Goal: Task Accomplishment & Management: Manage account settings

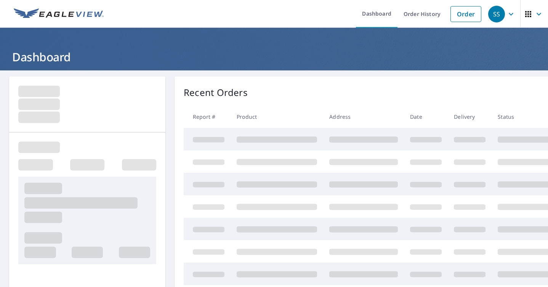
click at [119, 29] on header "Dashboard" at bounding box center [274, 49] width 548 height 43
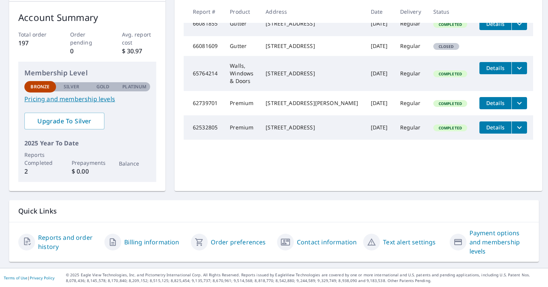
scroll to position [44, 0]
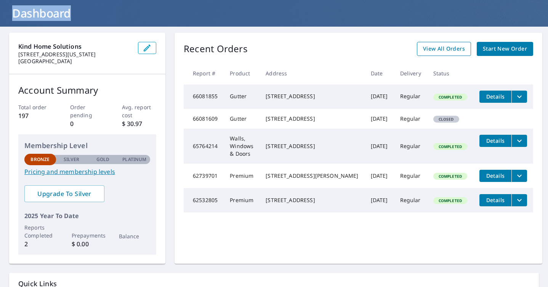
click at [447, 51] on span "View All Orders" at bounding box center [444, 49] width 42 height 10
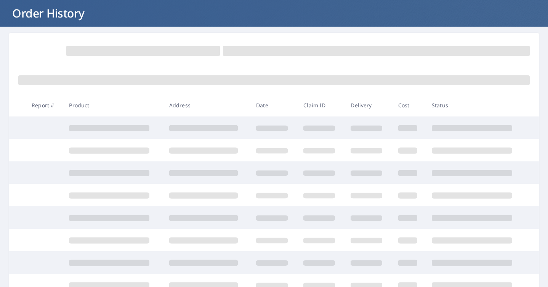
click at [285, 228] on td at bounding box center [273, 218] width 47 height 22
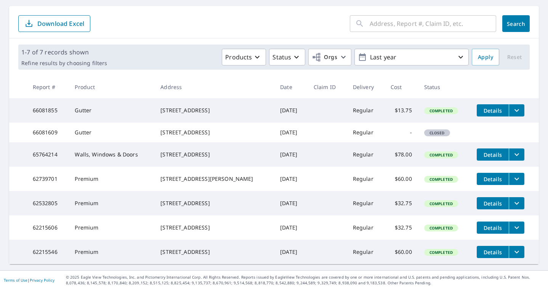
scroll to position [99, 0]
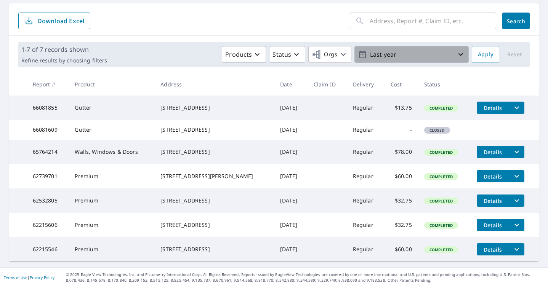
click at [383, 48] on p "Last year" at bounding box center [411, 54] width 89 height 13
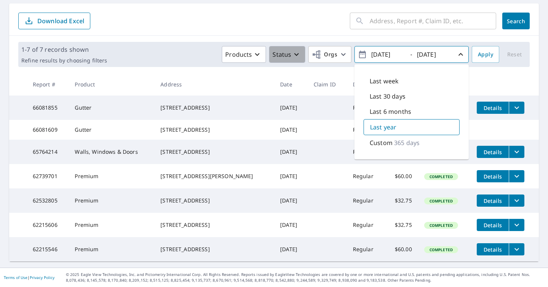
click at [288, 46] on button "Status" at bounding box center [287, 54] width 36 height 17
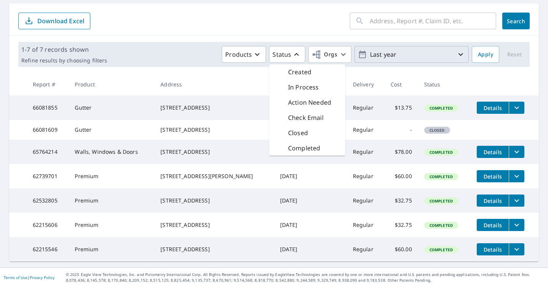
click at [303, 98] on p "Action Needed" at bounding box center [309, 102] width 43 height 9
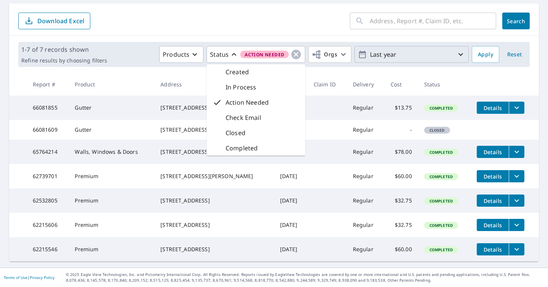
click at [183, 42] on div "1-7 of 7 records shown Refine results by choosing filters Products Status Actio…" at bounding box center [273, 54] width 511 height 25
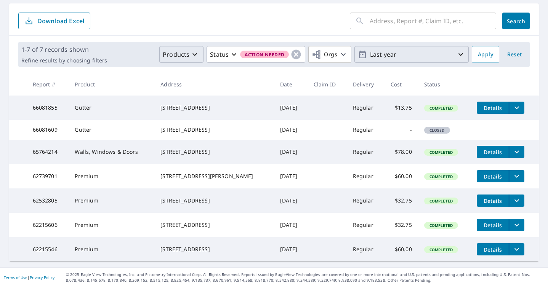
click at [180, 50] on p "Products" at bounding box center [176, 54] width 27 height 9
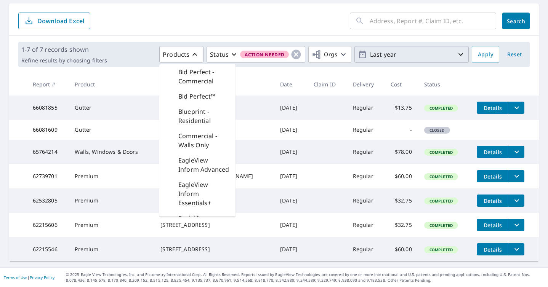
click at [144, 46] on div "Products Bid Perfect - Commercial Bid Perfect™ Blueprint - Residential Commerci…" at bounding box center [289, 54] width 359 height 17
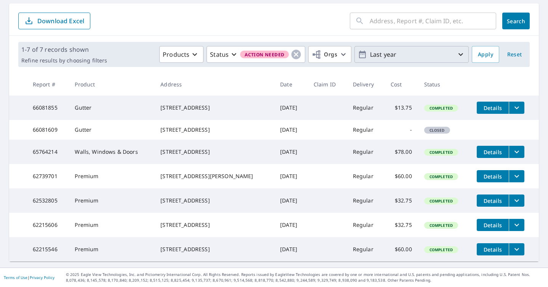
click at [430, 48] on p "Last year" at bounding box center [411, 54] width 89 height 13
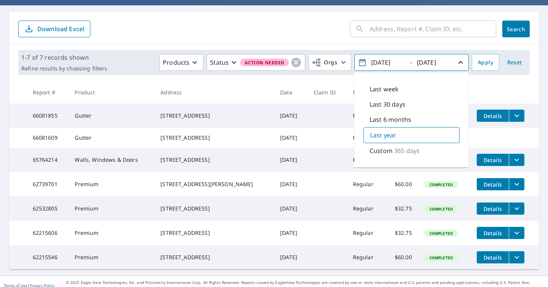
scroll to position [59, 0]
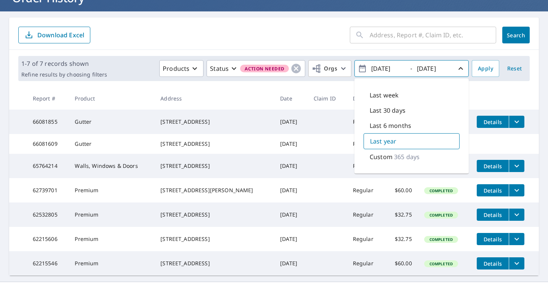
click at [413, 159] on p "365 days" at bounding box center [407, 156] width 26 height 9
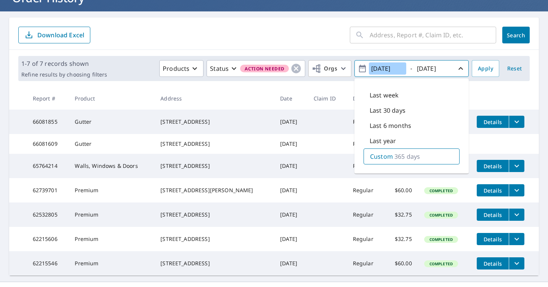
click at [380, 71] on input "[DATE]" at bounding box center [387, 68] width 37 height 12
click at [364, 68] on icon "button" at bounding box center [362, 69] width 7 height 8
click at [359, 67] on icon "button" at bounding box center [362, 68] width 9 height 9
click at [360, 67] on icon "button" at bounding box center [362, 69] width 7 height 8
click at [380, 67] on input "[DATE]" at bounding box center [387, 68] width 37 height 12
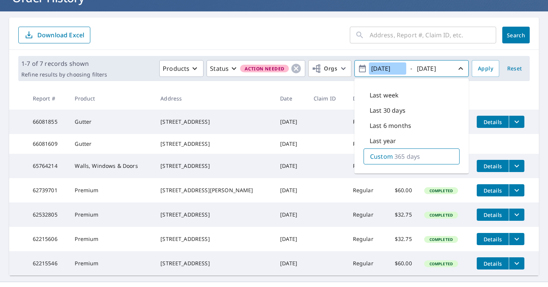
click at [381, 67] on input "[DATE]" at bounding box center [387, 68] width 37 height 12
click at [385, 68] on input "[DATE]" at bounding box center [387, 68] width 37 height 12
type input "[DATE]"
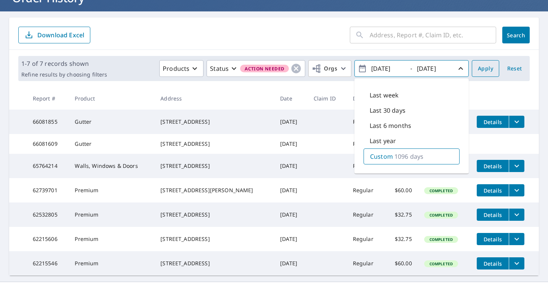
click at [475, 70] on button "Apply" at bounding box center [485, 68] width 27 height 17
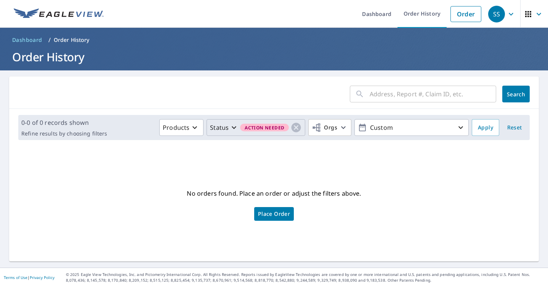
click at [222, 124] on p "Status" at bounding box center [219, 127] width 19 height 9
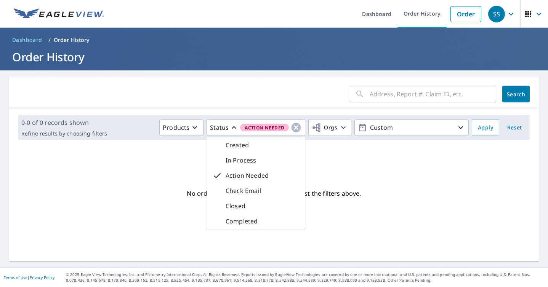
click at [234, 190] on p "Check Email" at bounding box center [243, 190] width 35 height 9
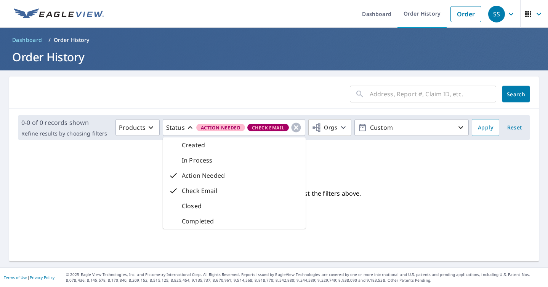
click at [211, 161] on p "In Process" at bounding box center [197, 160] width 31 height 9
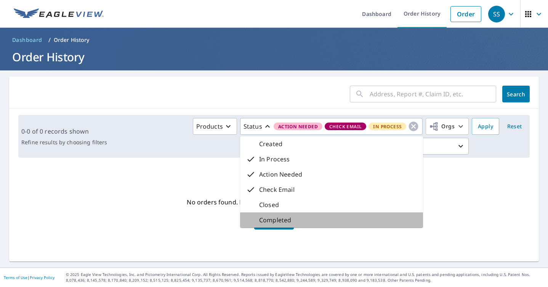
click at [379, 213] on div "Completed" at bounding box center [331, 220] width 183 height 15
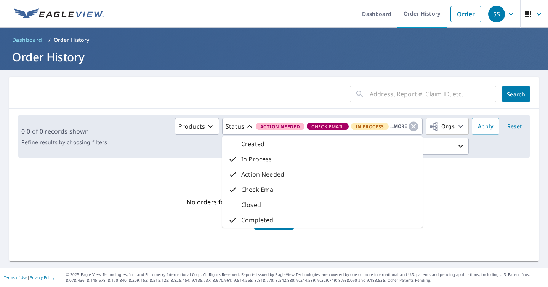
click at [374, 202] on div "Closed" at bounding box center [322, 204] width 200 height 15
click at [482, 120] on button "Apply" at bounding box center [485, 126] width 27 height 17
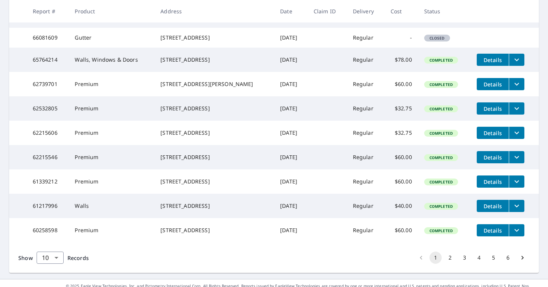
scroll to position [229, 0]
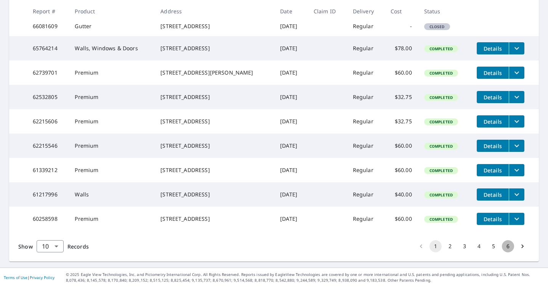
click at [505, 245] on button "6" at bounding box center [508, 246] width 12 height 12
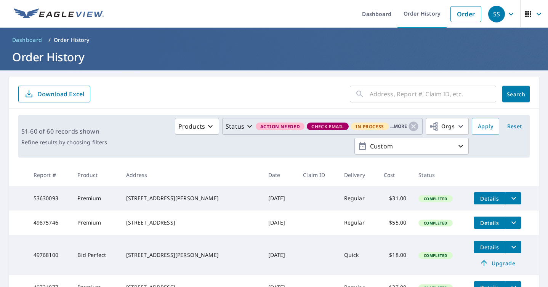
click at [397, 125] on p "...MORE" at bounding box center [398, 126] width 17 height 7
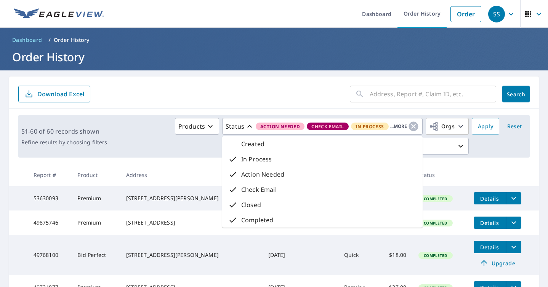
click at [257, 222] on p "Completed" at bounding box center [257, 220] width 32 height 9
click at [493, 122] on span "Apply" at bounding box center [485, 127] width 15 height 10
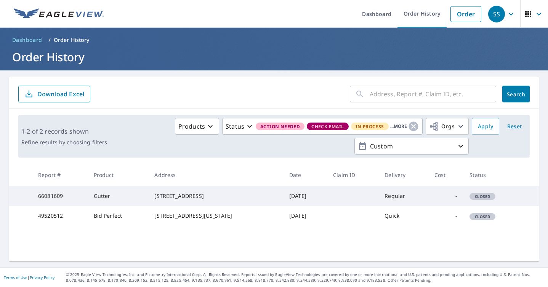
click at [148, 206] on td "[STREET_ADDRESS]" at bounding box center [215, 196] width 135 height 20
click at [187, 206] on td "[STREET_ADDRESS]" at bounding box center [215, 196] width 135 height 20
click at [189, 220] on div "[STREET_ADDRESS][US_STATE]" at bounding box center [215, 216] width 123 height 8
click at [459, 125] on icon "button" at bounding box center [460, 126] width 5 height 3
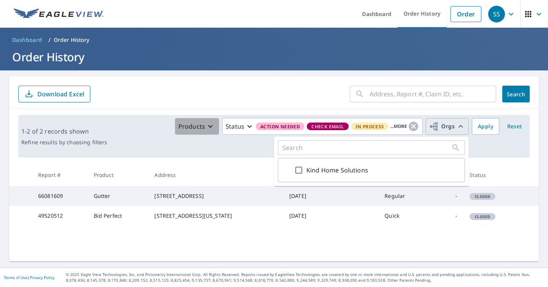
click at [192, 125] on p "Products" at bounding box center [191, 126] width 27 height 9
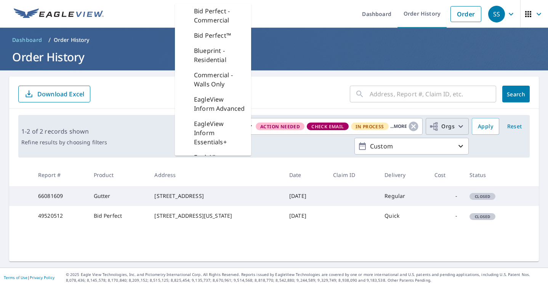
click at [272, 90] on form "​ Search Download Excel" at bounding box center [273, 94] width 511 height 17
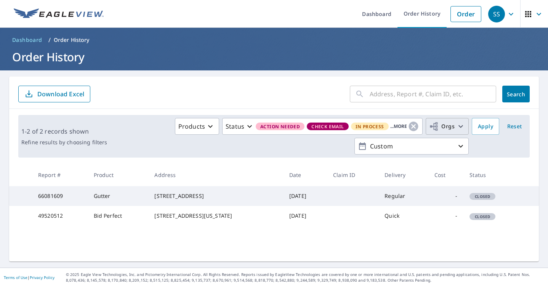
click at [30, 40] on span "Dashboard" at bounding box center [27, 40] width 30 height 8
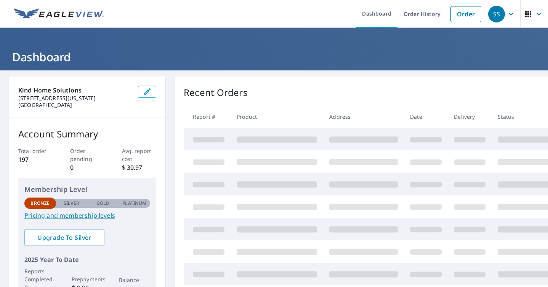
click at [515, 12] on icon "button" at bounding box center [510, 14] width 9 height 9
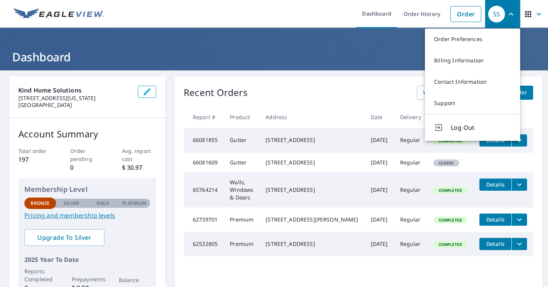
click at [539, 12] on icon "button" at bounding box center [538, 14] width 9 height 9
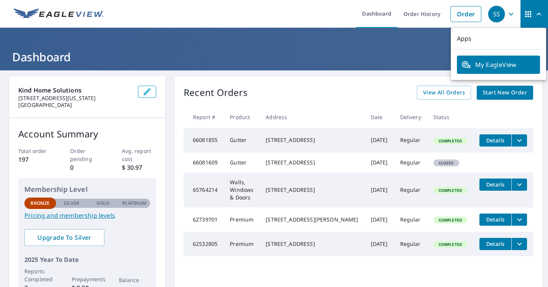
click at [375, 52] on h1 "Dashboard" at bounding box center [274, 57] width 530 height 16
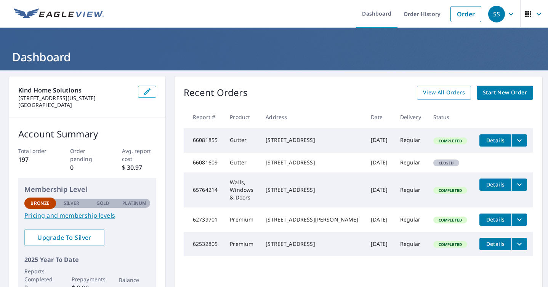
scroll to position [84, 0]
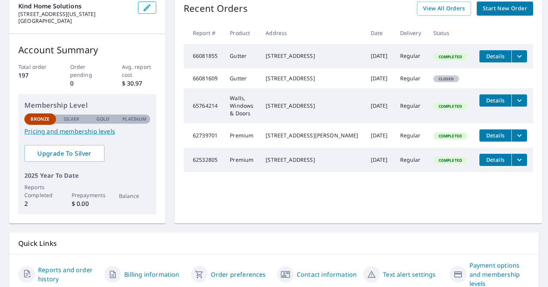
click at [487, 63] on td "Details" at bounding box center [503, 56] width 60 height 24
click at [488, 57] on span "Details" at bounding box center [495, 56] width 23 height 7
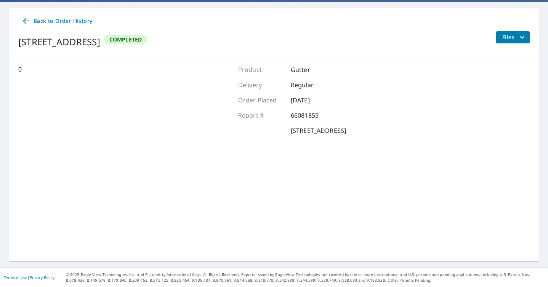
scroll to position [68, 0]
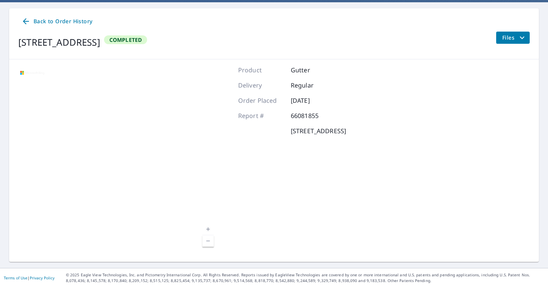
click at [512, 39] on span "Files" at bounding box center [514, 37] width 24 height 9
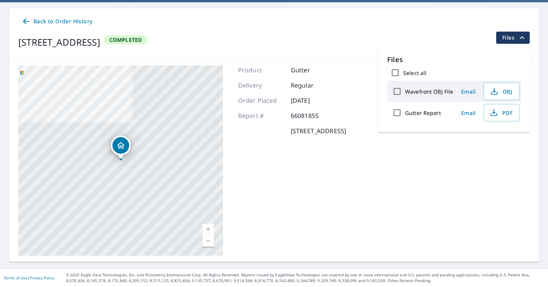
click at [65, 23] on span "Back to Order History" at bounding box center [56, 22] width 71 height 10
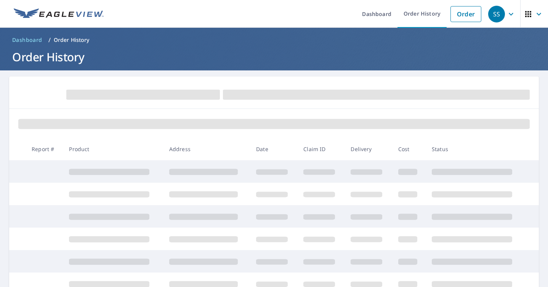
click at [41, 83] on div at bounding box center [274, 93] width 530 height 32
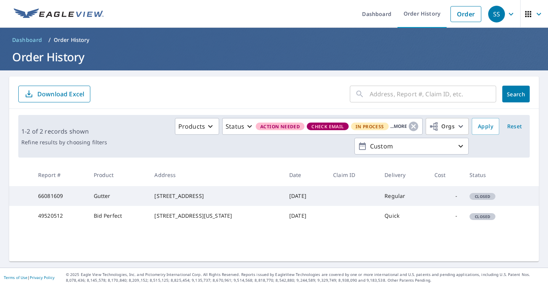
click at [17, 43] on span "Dashboard" at bounding box center [27, 40] width 30 height 8
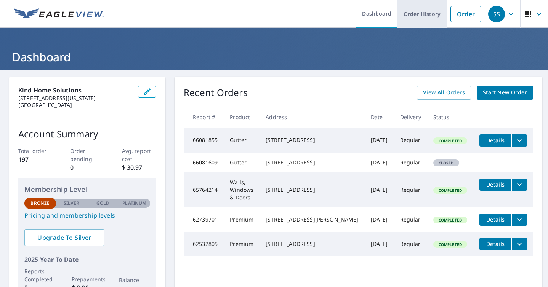
click at [427, 12] on link "Order History" at bounding box center [421, 14] width 49 height 28
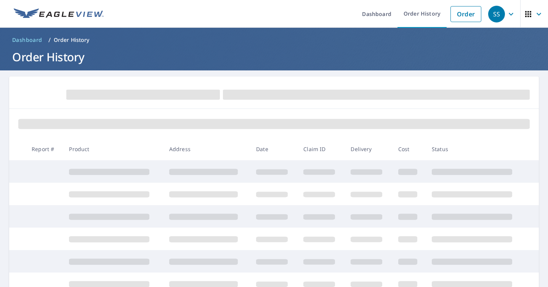
click at [508, 17] on icon "button" at bounding box center [510, 14] width 9 height 9
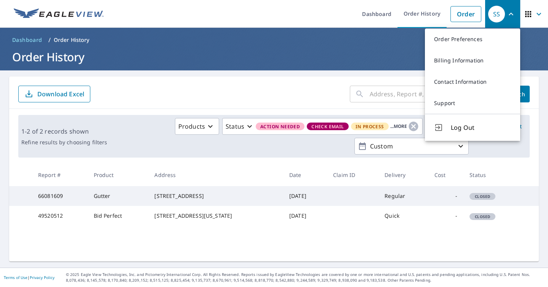
click at [534, 19] on span "button" at bounding box center [534, 14] width 21 height 18
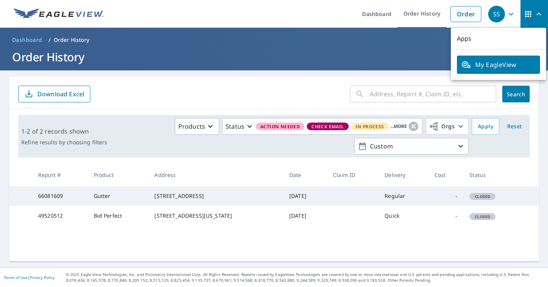
click at [290, 36] on ol "Dashboard / Order History" at bounding box center [274, 40] width 530 height 12
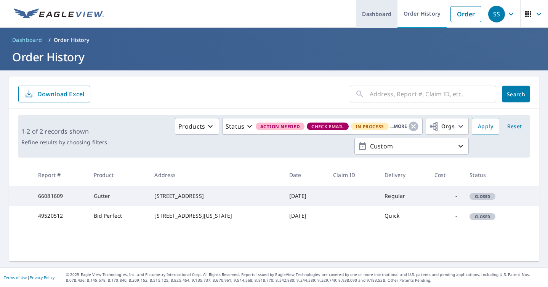
click at [370, 14] on link "Dashboard" at bounding box center [377, 14] width 42 height 28
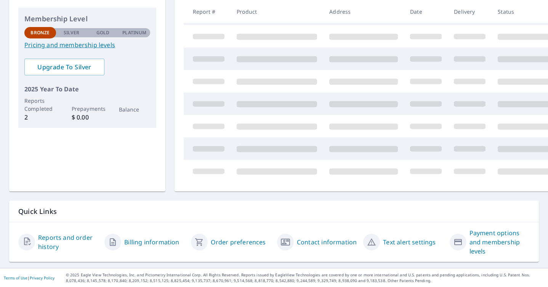
scroll to position [117, 0]
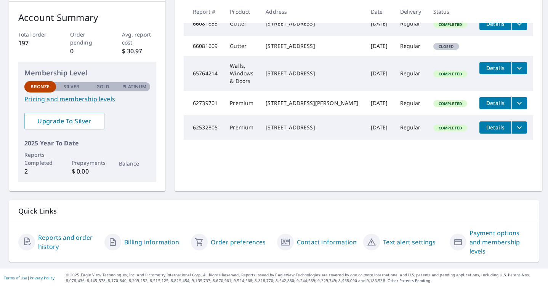
click at [322, 247] on div "Contact information" at bounding box center [317, 242] width 80 height 27
click at [320, 242] on link "Contact information" at bounding box center [327, 242] width 60 height 9
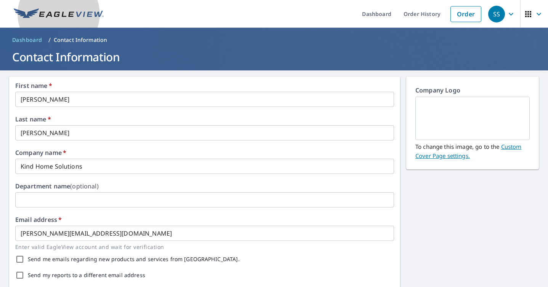
click at [34, 14] on img at bounding box center [59, 13] width 90 height 11
